Goal: Task Accomplishment & Management: Manage account settings

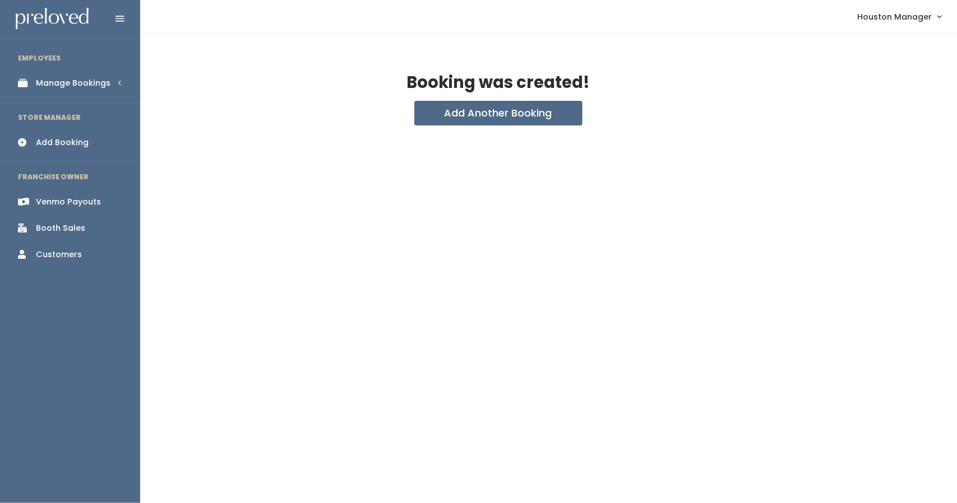
click at [40, 82] on div "Manage Bookings" at bounding box center [73, 83] width 75 height 12
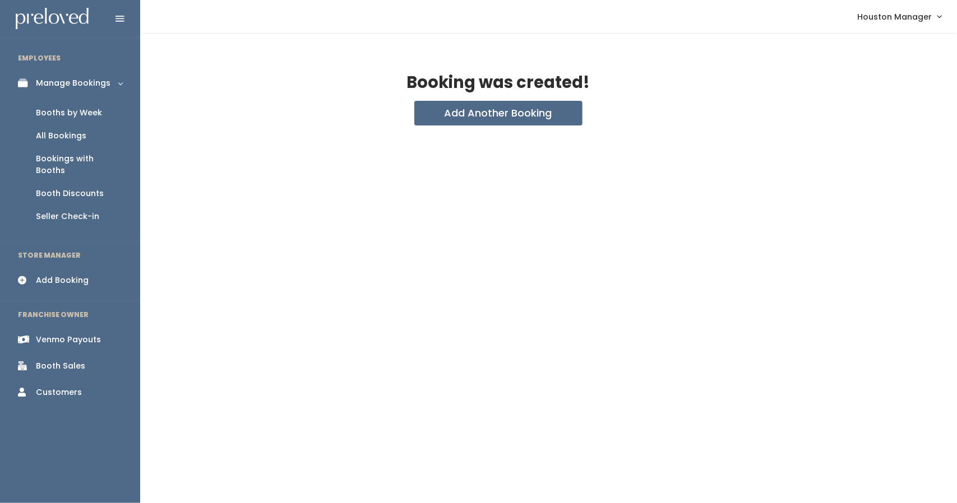
click at [80, 188] on div "Booth Discounts" at bounding box center [70, 194] width 68 height 12
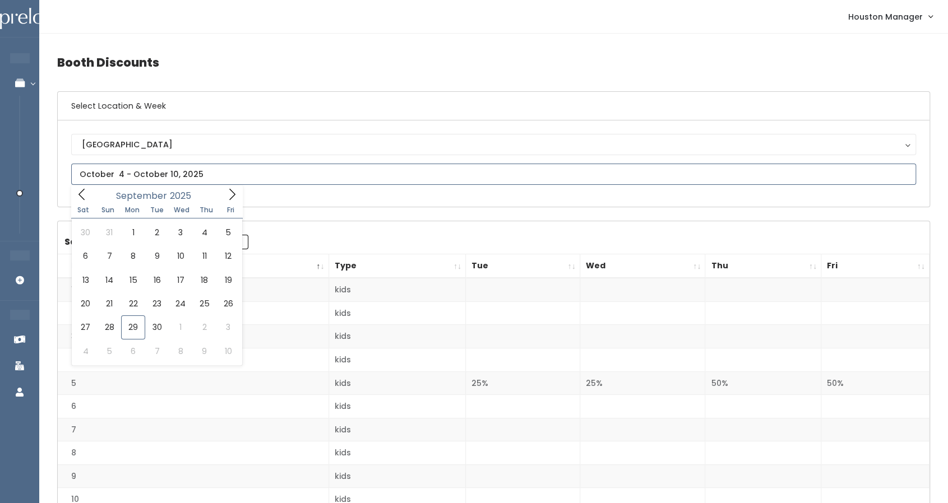
click at [179, 175] on input "text" at bounding box center [493, 174] width 845 height 21
type input "September 27 to October 3"
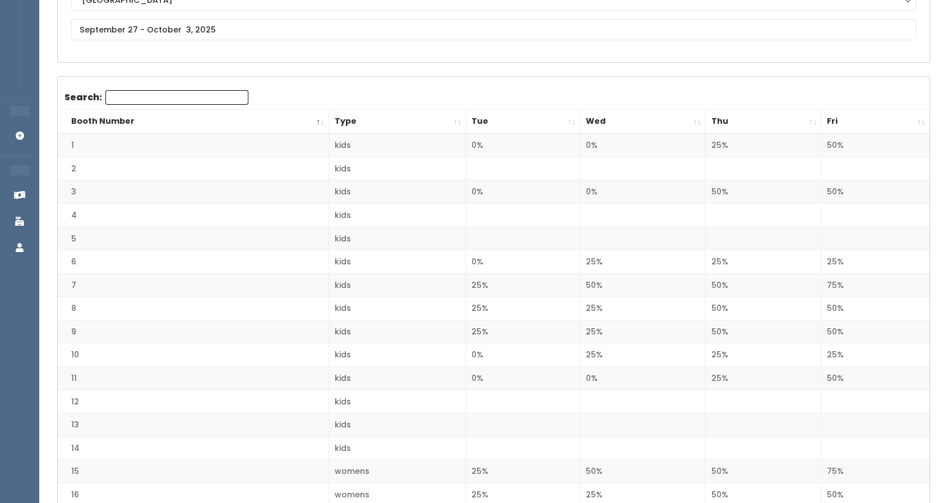
scroll to position [163, 0]
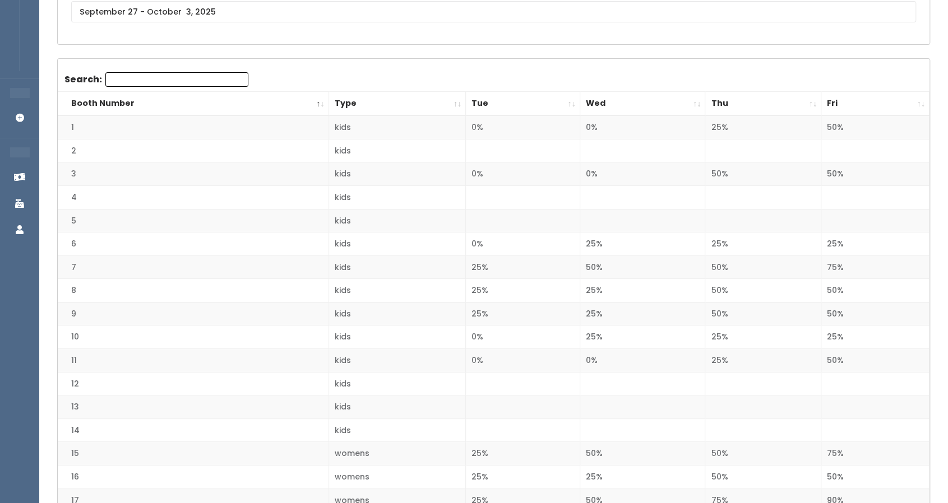
click at [518, 105] on th "Tue" at bounding box center [523, 104] width 114 height 24
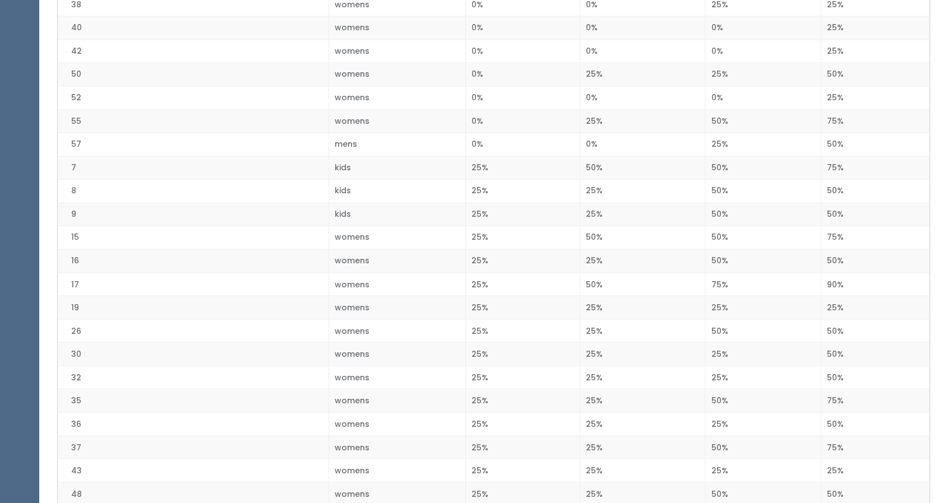
scroll to position [1148, 0]
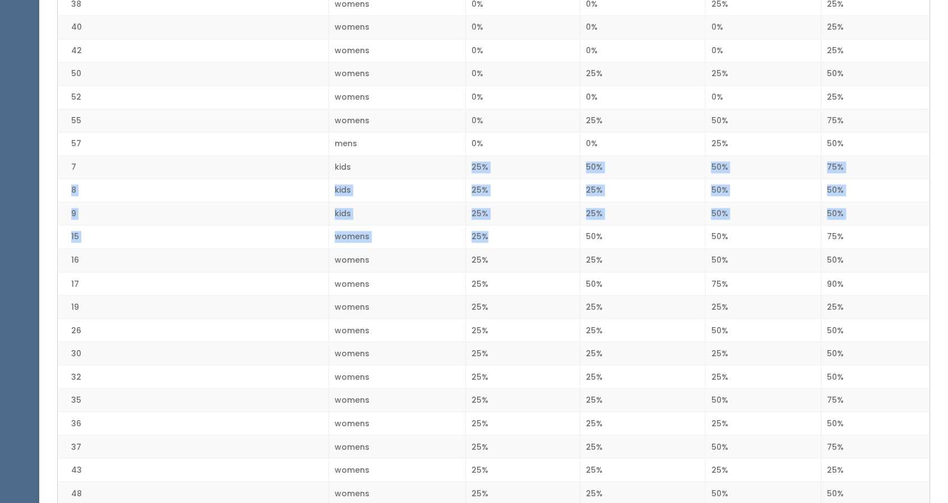
drag, startPoint x: 470, startPoint y: 153, endPoint x: 498, endPoint y: 222, distance: 74.9
drag, startPoint x: 497, startPoint y: 220, endPoint x: 466, endPoint y: 210, distance: 32.4
click at [466, 210] on td "25%" at bounding box center [523, 214] width 114 height 24
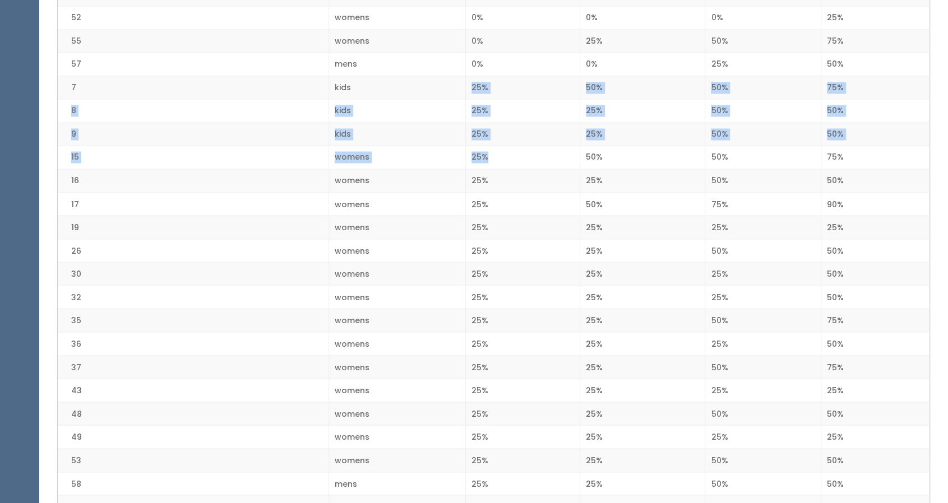
scroll to position [1183, 0]
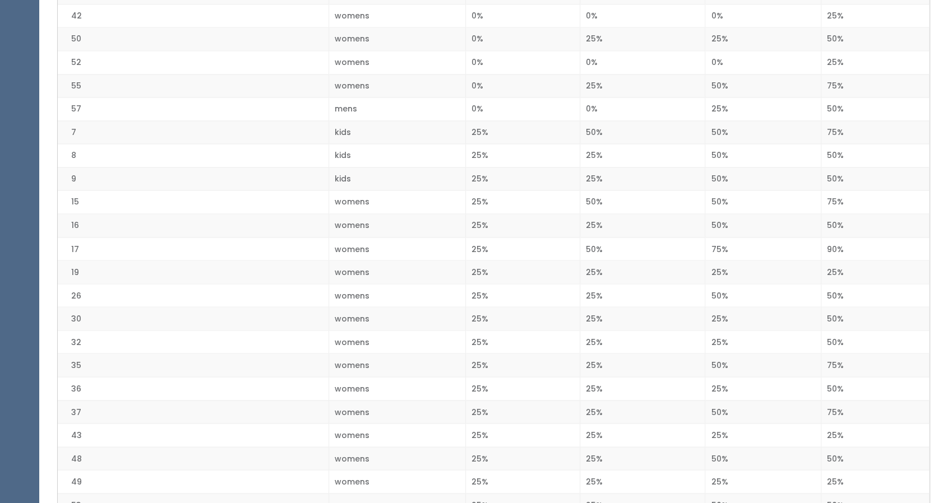
drag, startPoint x: 466, startPoint y: 210, endPoint x: 481, endPoint y: 119, distance: 92.0
click at [481, 120] on td "25%" at bounding box center [523, 132] width 114 height 24
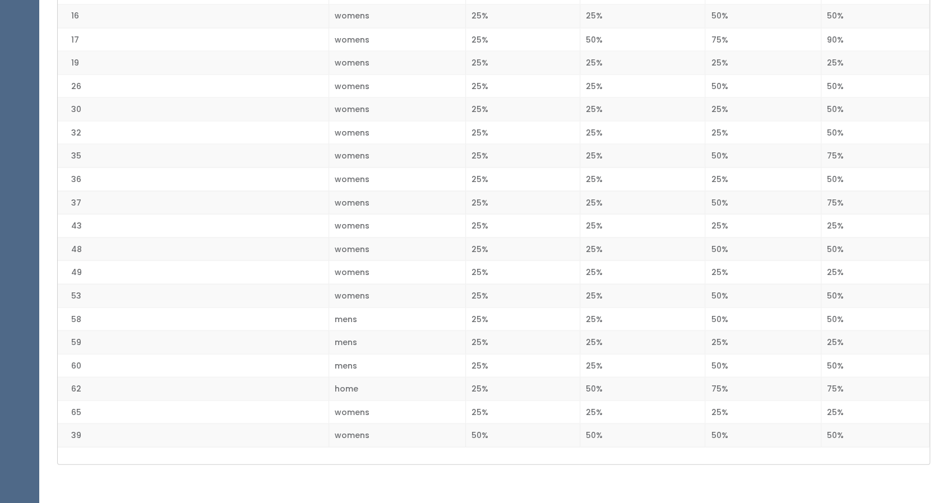
scroll to position [1392, 0]
